Goal: Book appointment/travel/reservation

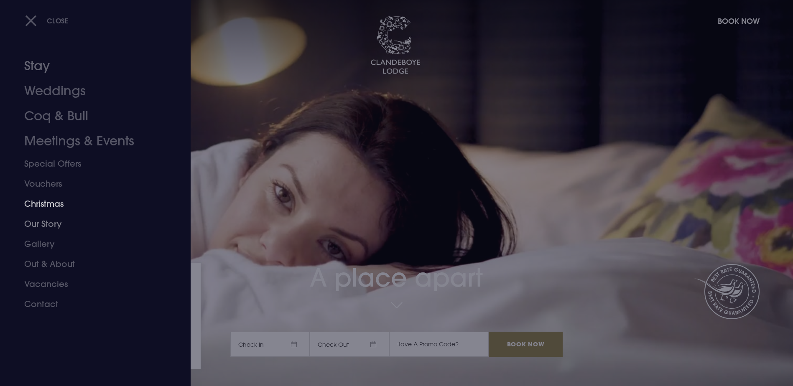
drag, startPoint x: 61, startPoint y: 206, endPoint x: 63, endPoint y: 213, distance: 7.4
click at [61, 206] on link "Christmas" at bounding box center [90, 204] width 132 height 20
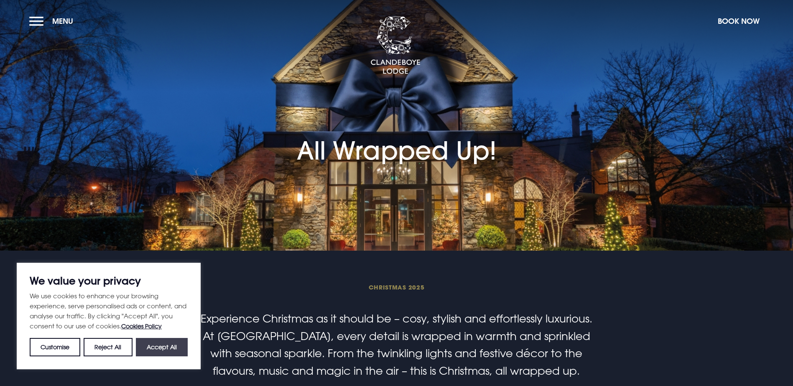
click at [166, 353] on button "Accept All" at bounding box center [162, 347] width 52 height 18
checkbox input "true"
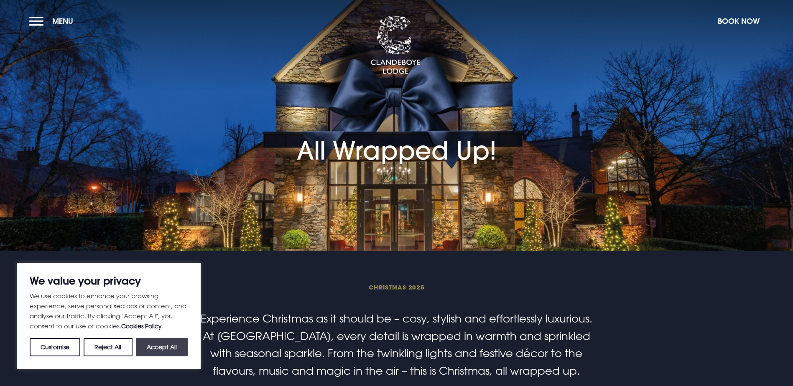
checkbox input "true"
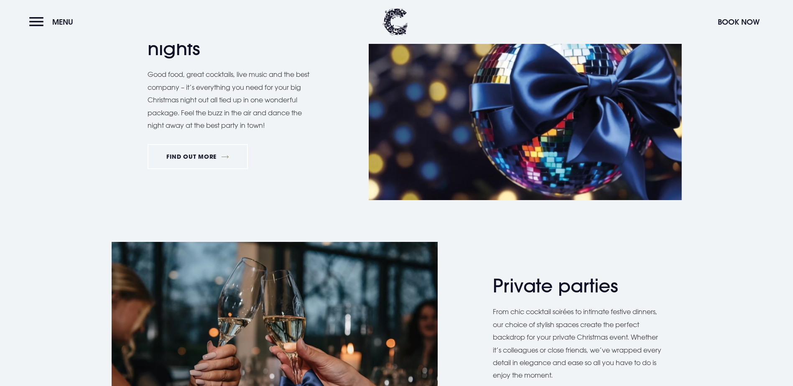
scroll to position [460, 0]
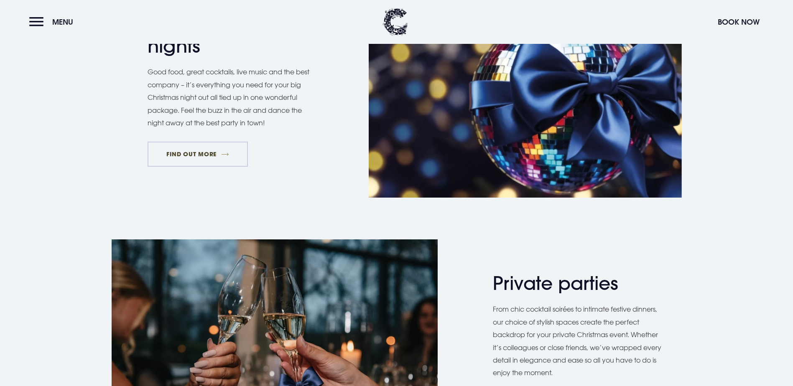
click at [178, 167] on link "FIND OUT MORE" at bounding box center [198, 154] width 101 height 25
